Goal: Navigation & Orientation: Find specific page/section

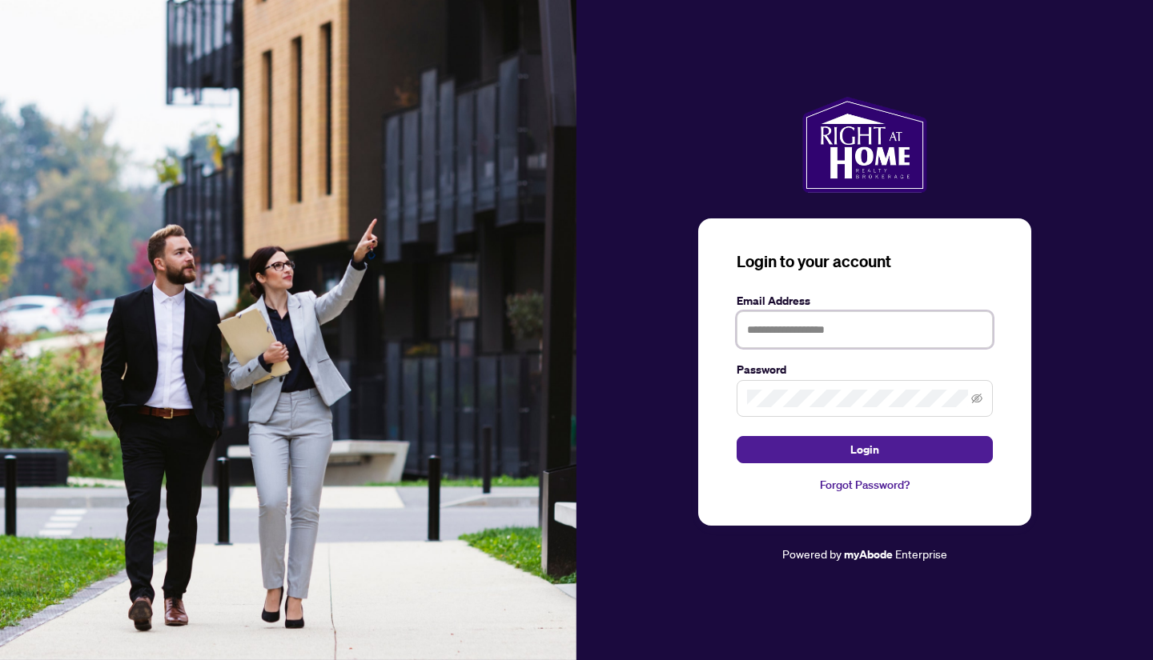
type input "**********"
click at [865, 449] on button "Login" at bounding box center [864, 449] width 256 height 27
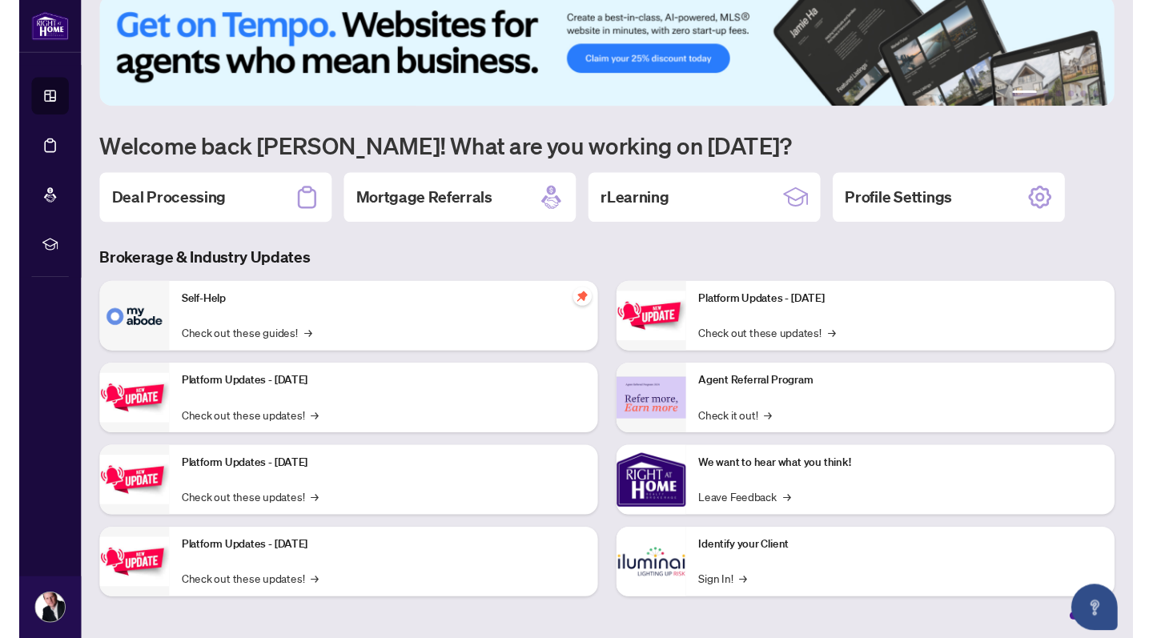
scroll to position [24, 0]
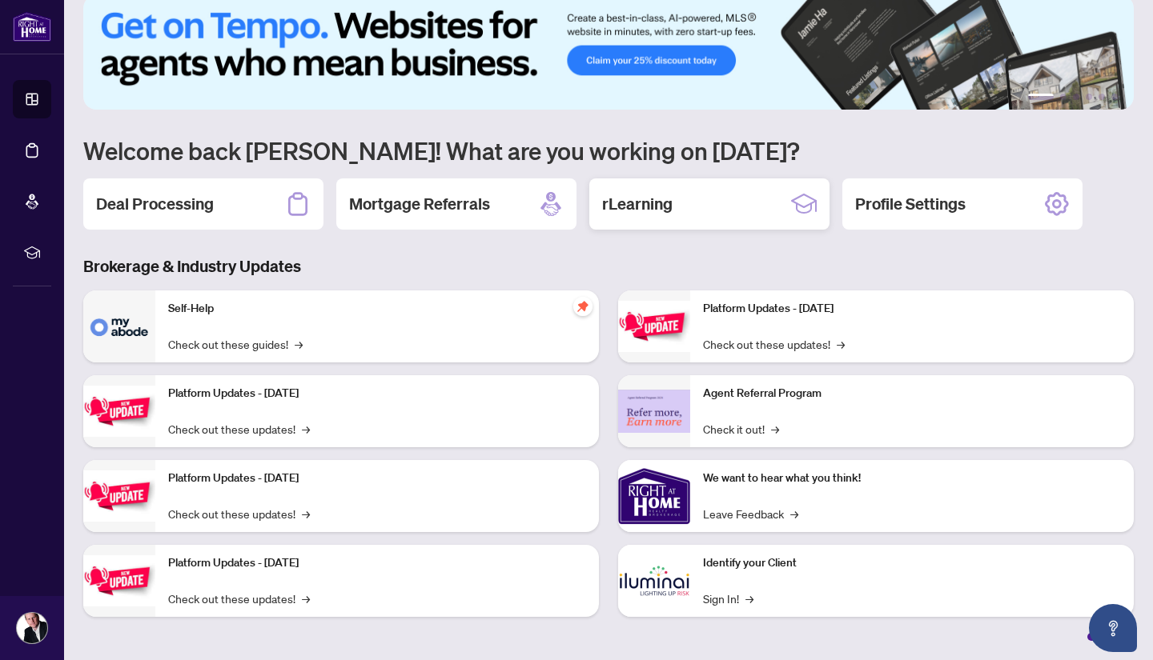
click at [656, 207] on h2 "rLearning" at bounding box center [637, 204] width 70 height 22
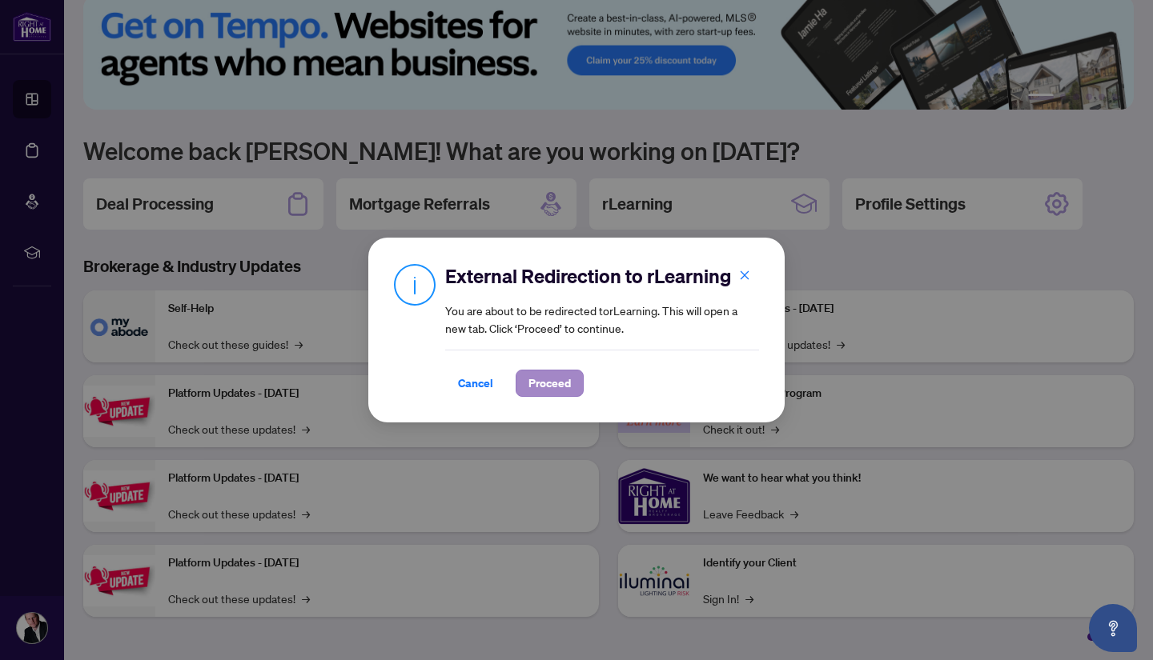
click at [556, 375] on span "Proceed" at bounding box center [549, 384] width 42 height 26
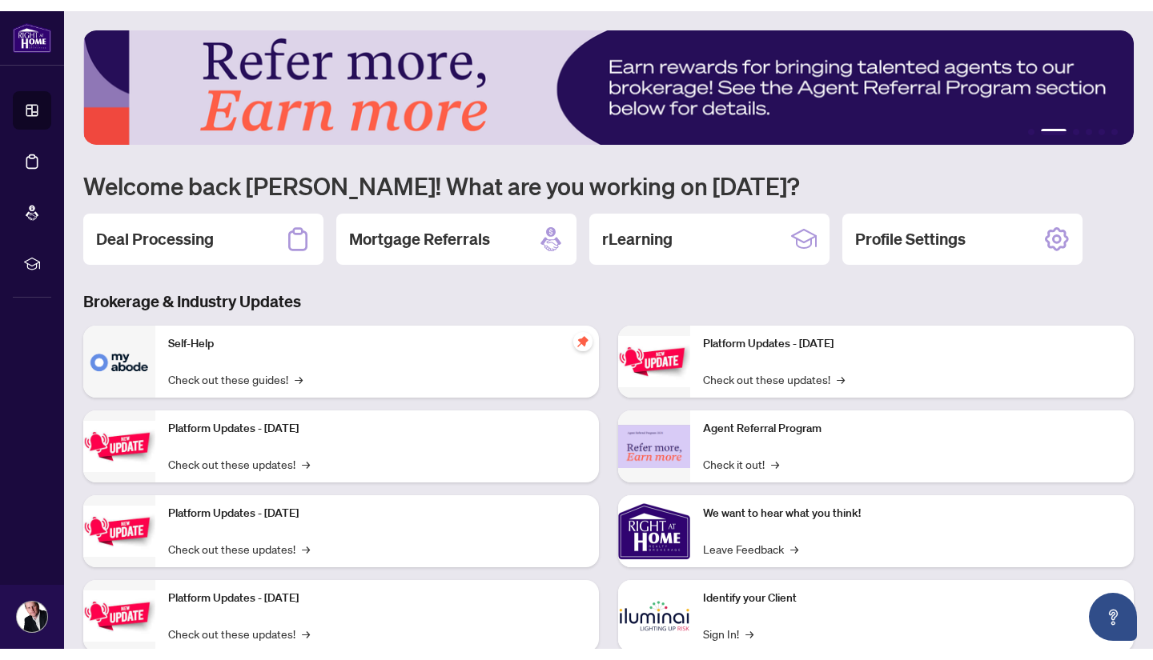
scroll to position [0, 0]
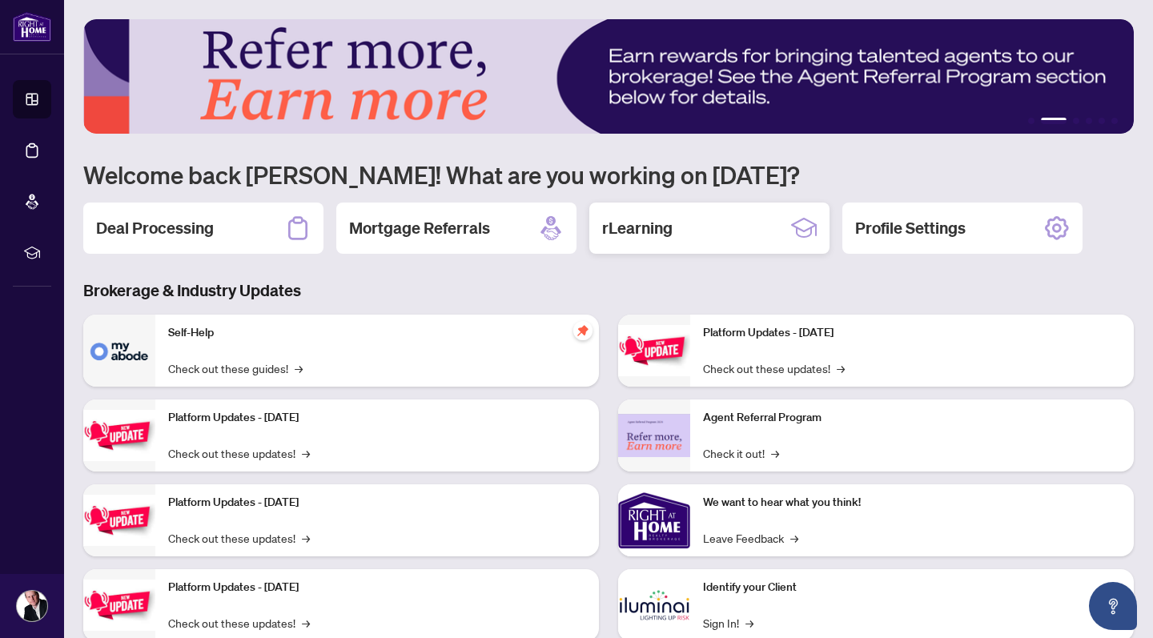
click at [708, 228] on div "rLearning" at bounding box center [709, 228] width 240 height 51
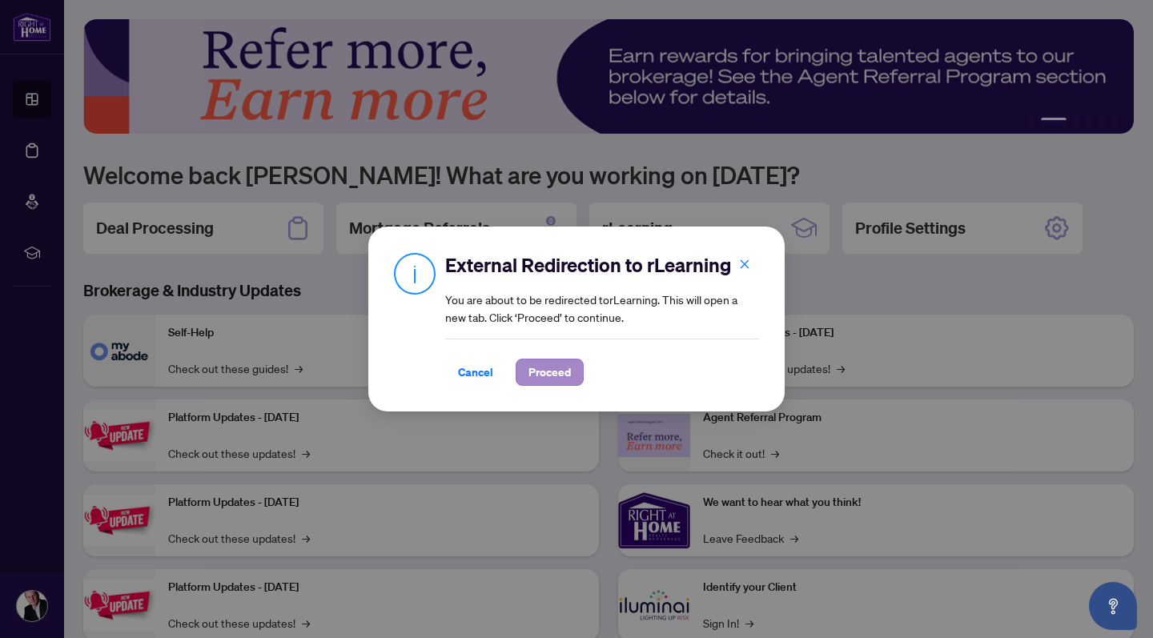
click at [556, 379] on span "Proceed" at bounding box center [549, 372] width 42 height 26
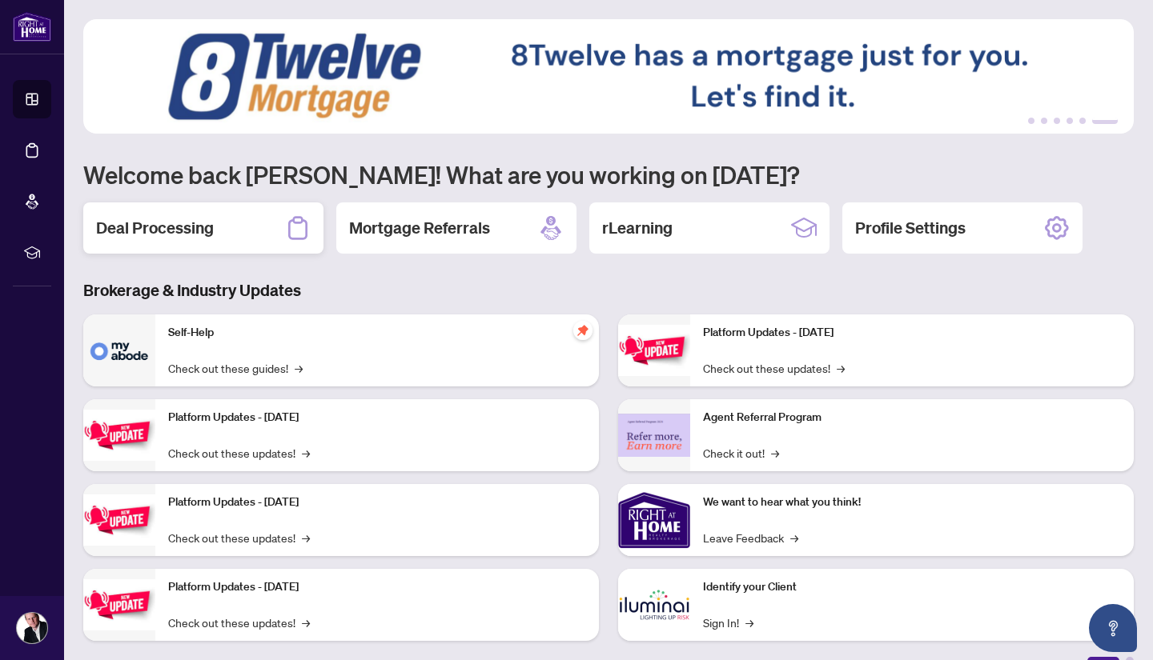
click at [205, 219] on h2 "Deal Processing" at bounding box center [155, 228] width 118 height 22
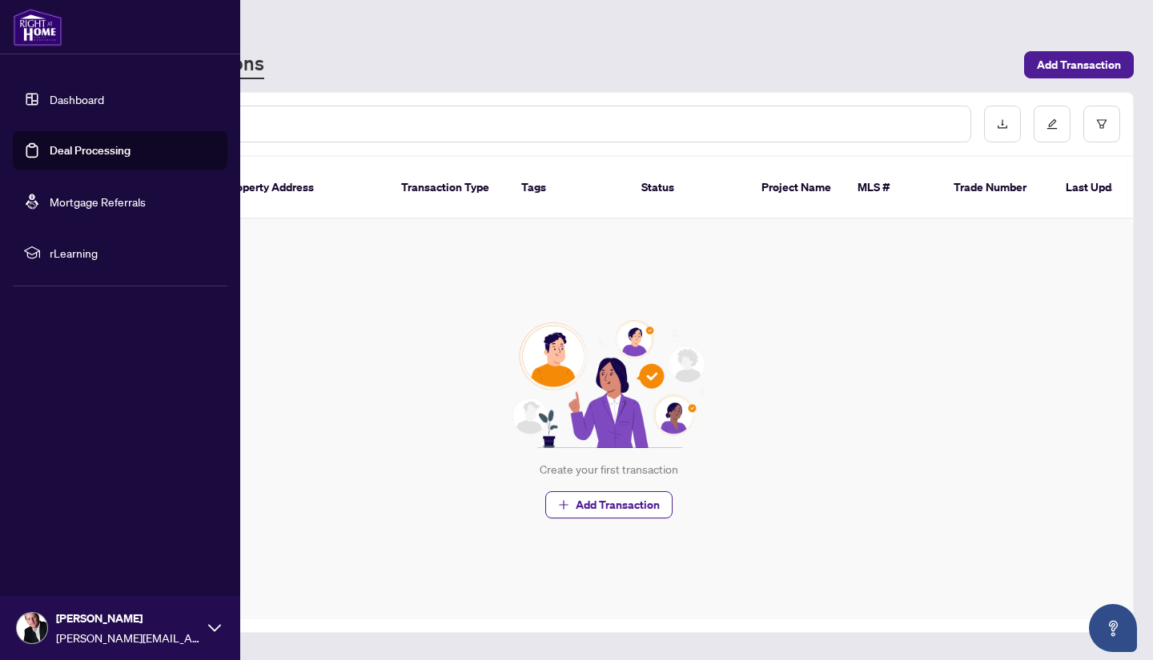
click at [72, 98] on link "Dashboard" at bounding box center [77, 99] width 54 height 14
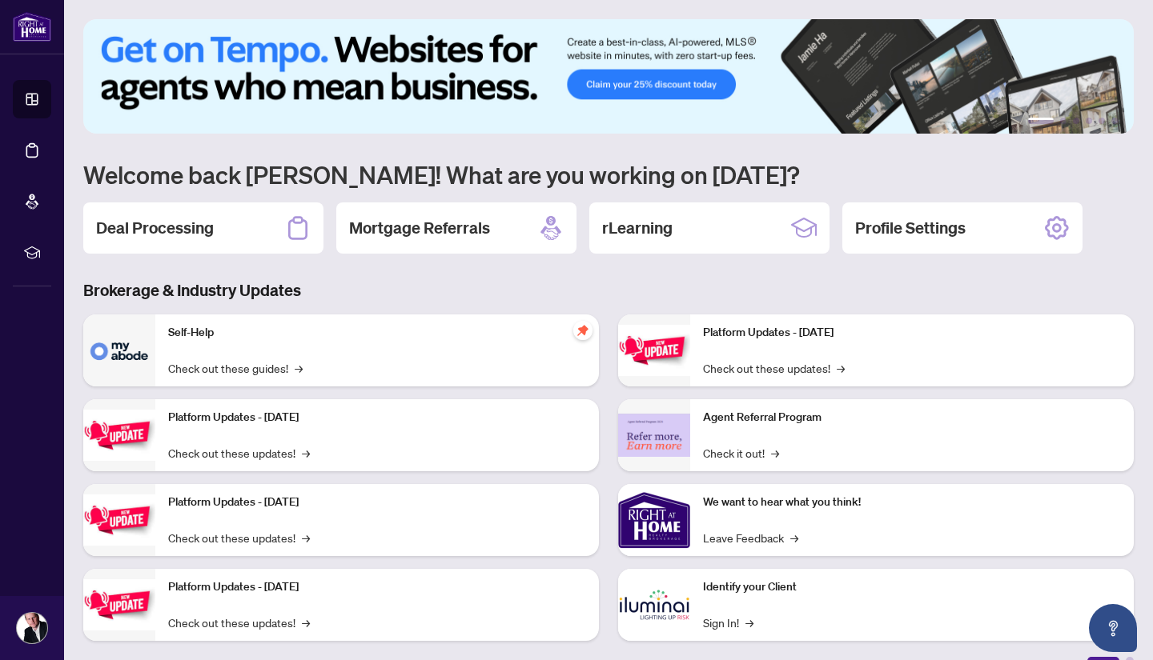
click at [704, 176] on h1 "Welcome back [PERSON_NAME]! What are you working on [DATE]?" at bounding box center [608, 174] width 1050 height 30
